Goal: Transaction & Acquisition: Book appointment/travel/reservation

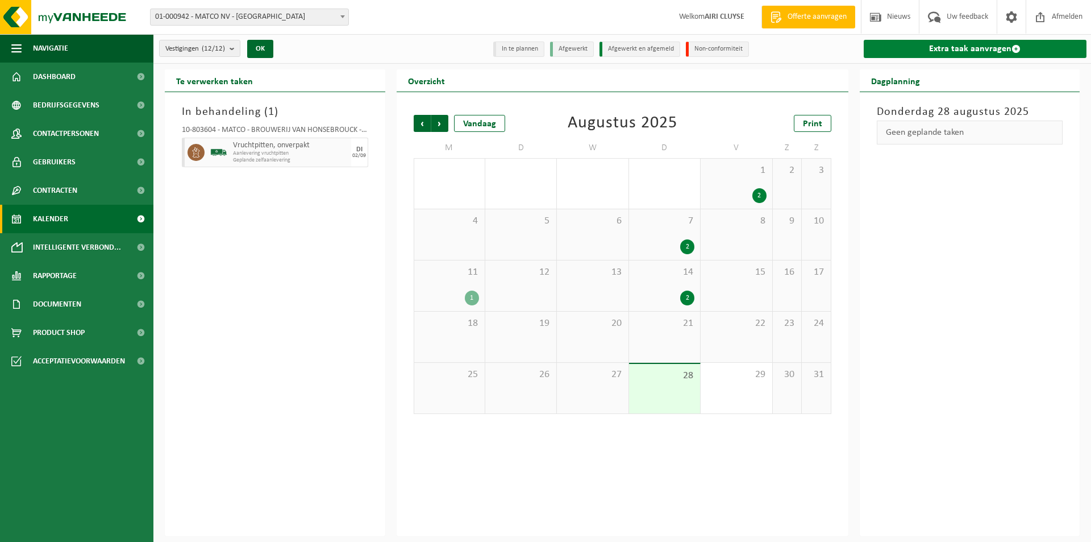
click at [1025, 47] on link "Extra taak aanvragen" at bounding box center [975, 49] width 223 height 18
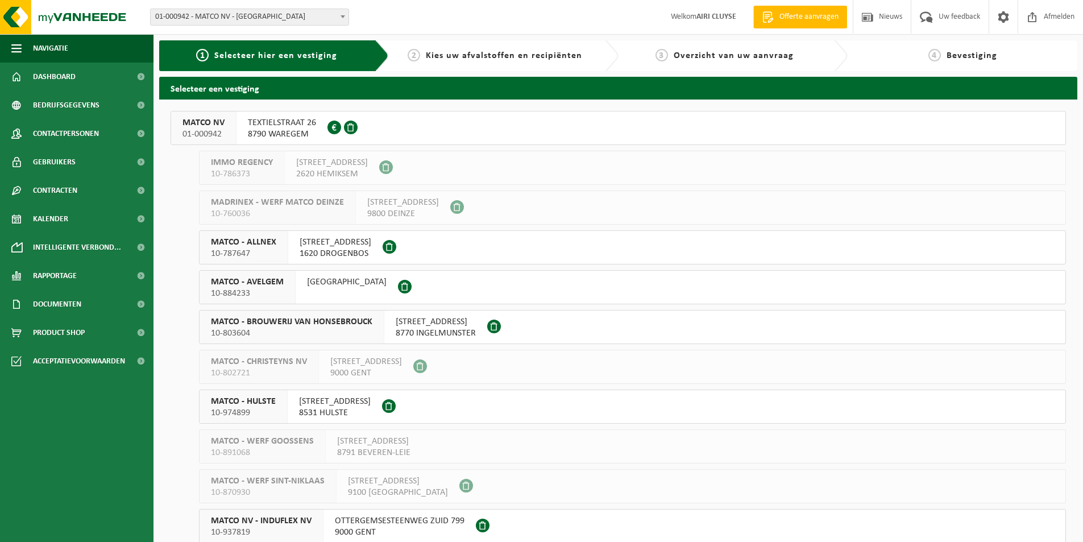
click at [448, 252] on button "MATCO - ALLNEX 10-787647 ANDERLECHTSTRAAT 33 1620 DROGENBOS" at bounding box center [632, 247] width 867 height 34
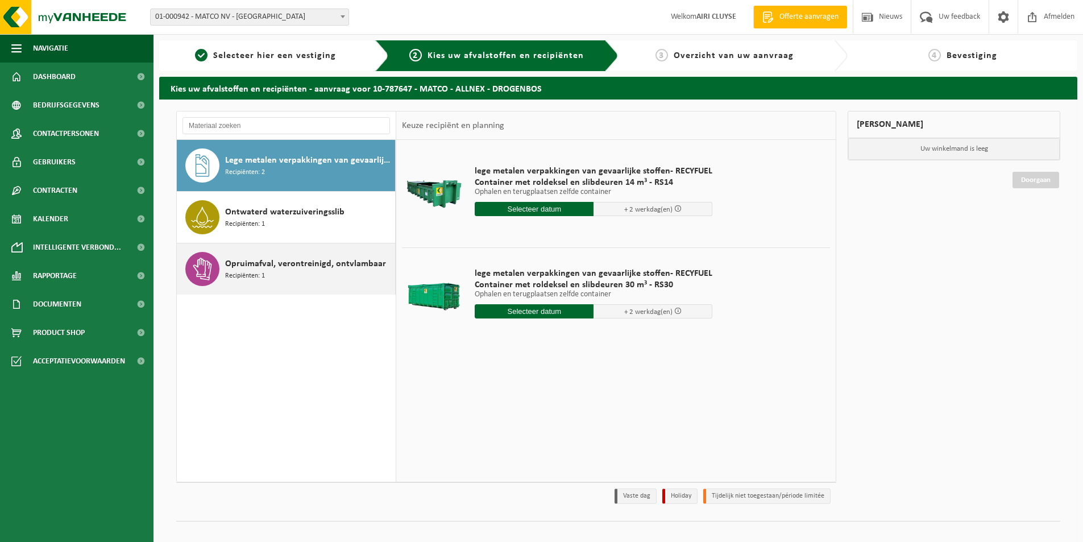
click at [315, 270] on span "Opruimafval, verontreinigd, ontvlambaar" at bounding box center [305, 264] width 161 height 14
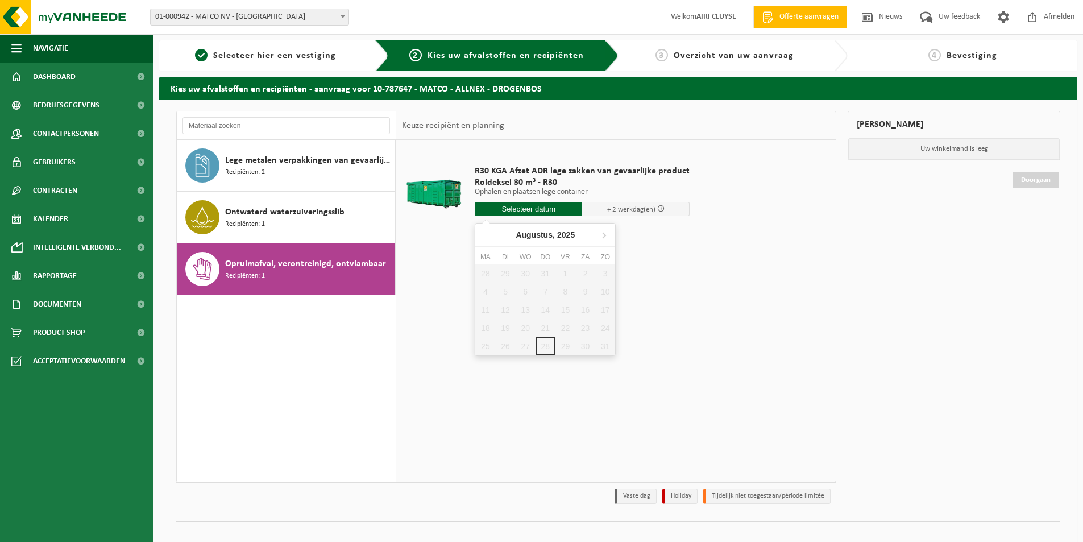
click at [542, 206] on input "text" at bounding box center [528, 209] width 107 height 14
click at [604, 238] on icon at bounding box center [604, 235] width 18 height 18
click at [500, 272] on div "2" at bounding box center [505, 273] width 20 height 18
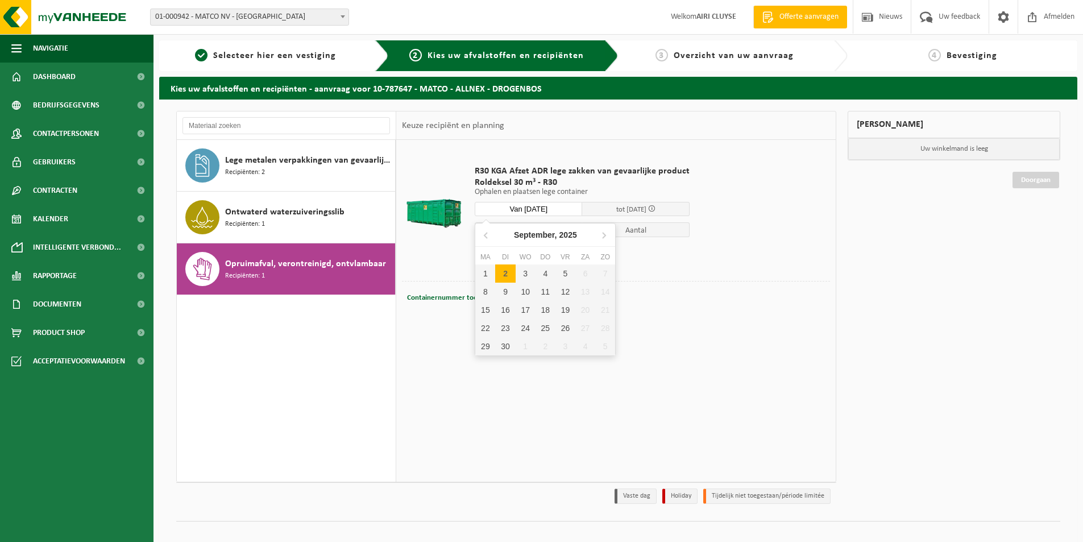
click at [564, 207] on input "Van 2025-09-02" at bounding box center [528, 209] width 107 height 14
click at [487, 274] on div "1" at bounding box center [485, 273] width 20 height 18
type input "Van 2025-09-01"
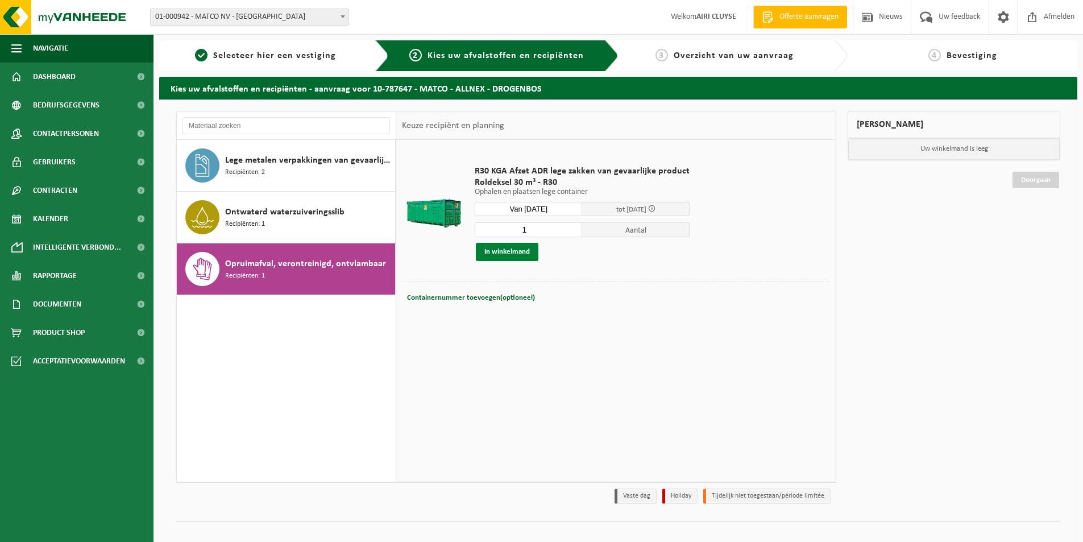
click at [517, 254] on button "In winkelmand" at bounding box center [507, 252] width 63 height 18
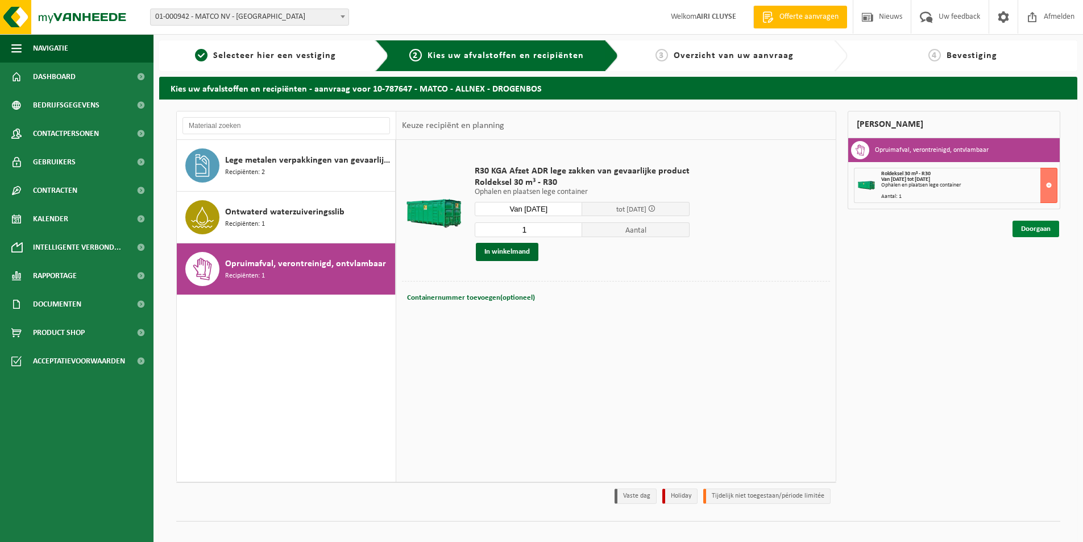
click at [1048, 229] on link "Doorgaan" at bounding box center [1035, 229] width 47 height 16
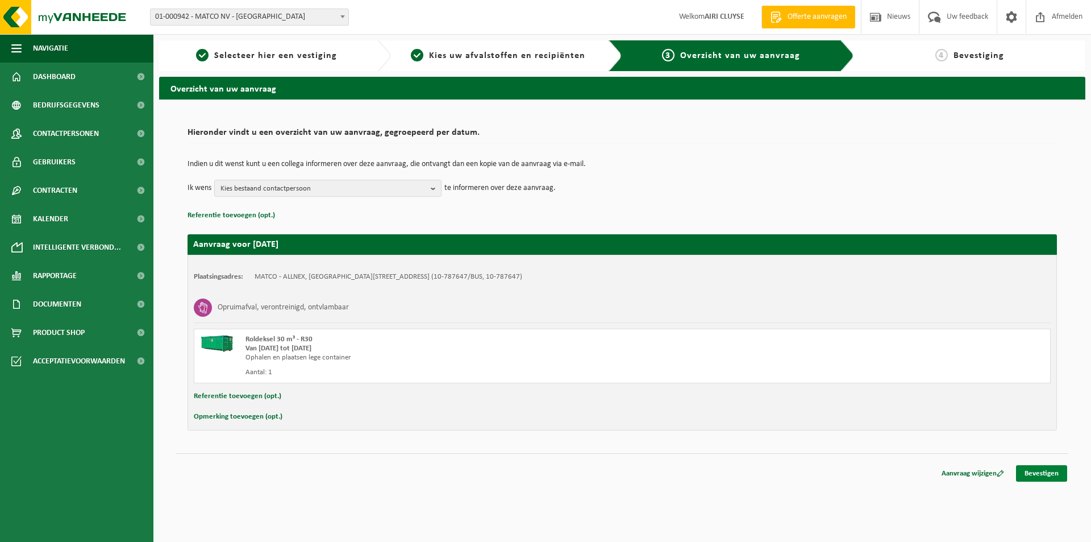
click at [1031, 472] on link "Bevestigen" at bounding box center [1041, 473] width 51 height 16
